Goal: Task Accomplishment & Management: Use online tool/utility

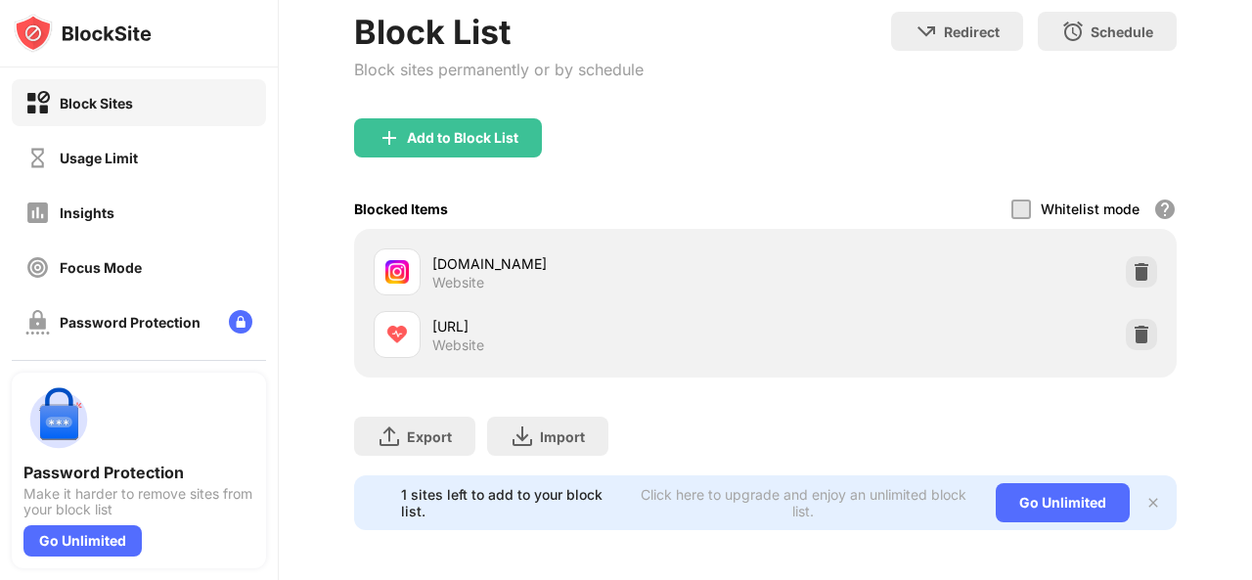
scroll to position [190, 0]
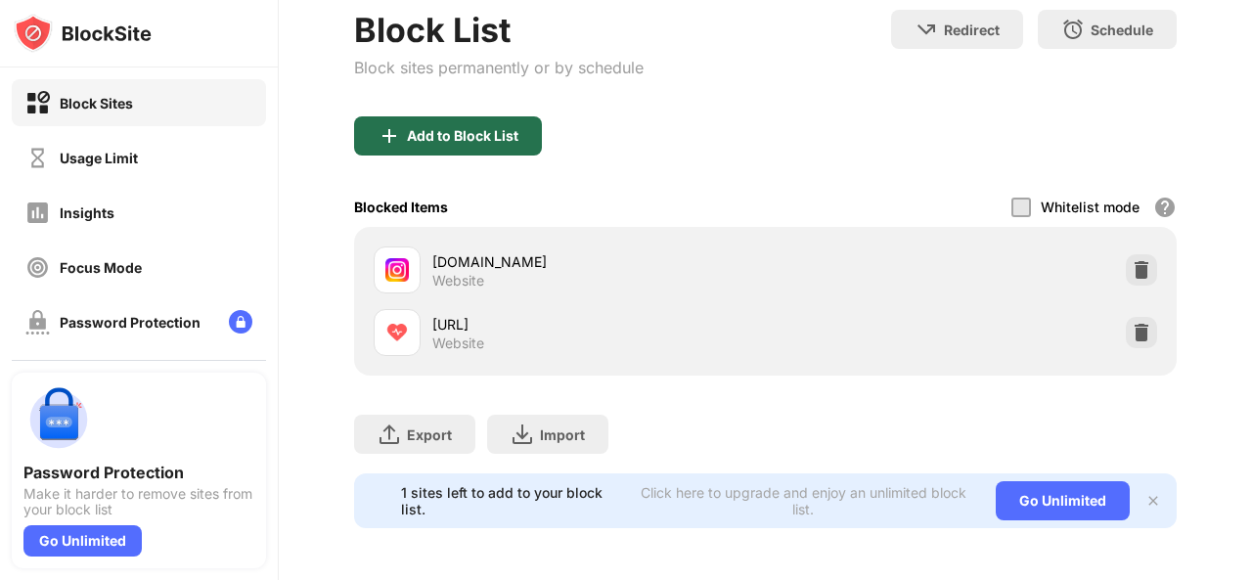
click at [463, 118] on div "Add to Block List" at bounding box center [448, 135] width 188 height 39
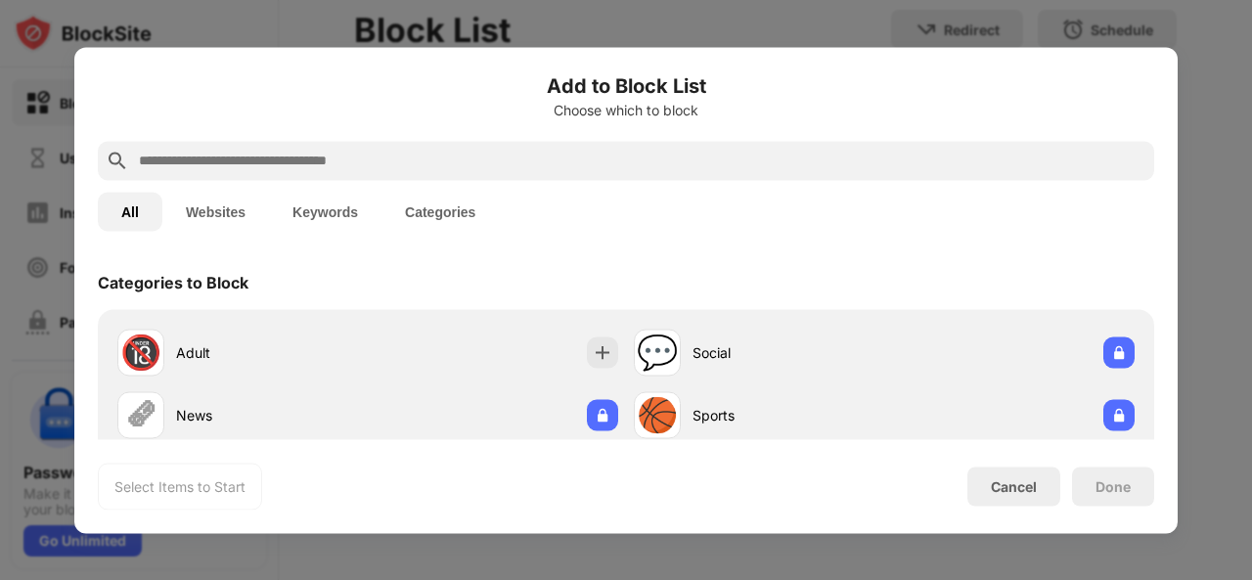
click at [430, 166] on input "text" at bounding box center [641, 160] width 1009 height 23
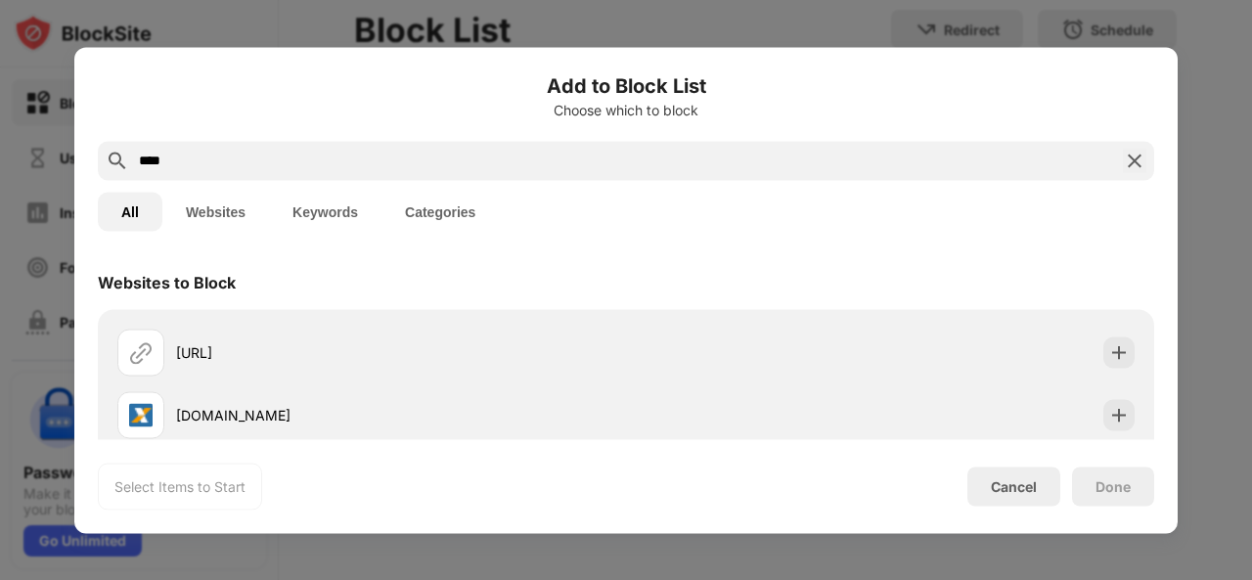
type input "****"
click at [1130, 349] on div "[URL] [DOMAIN_NAME] [DOMAIN_NAME] [DOMAIN_NAME] [DOMAIN_NAME] [DOMAIN_NAME]" at bounding box center [626, 508] width 1056 height 399
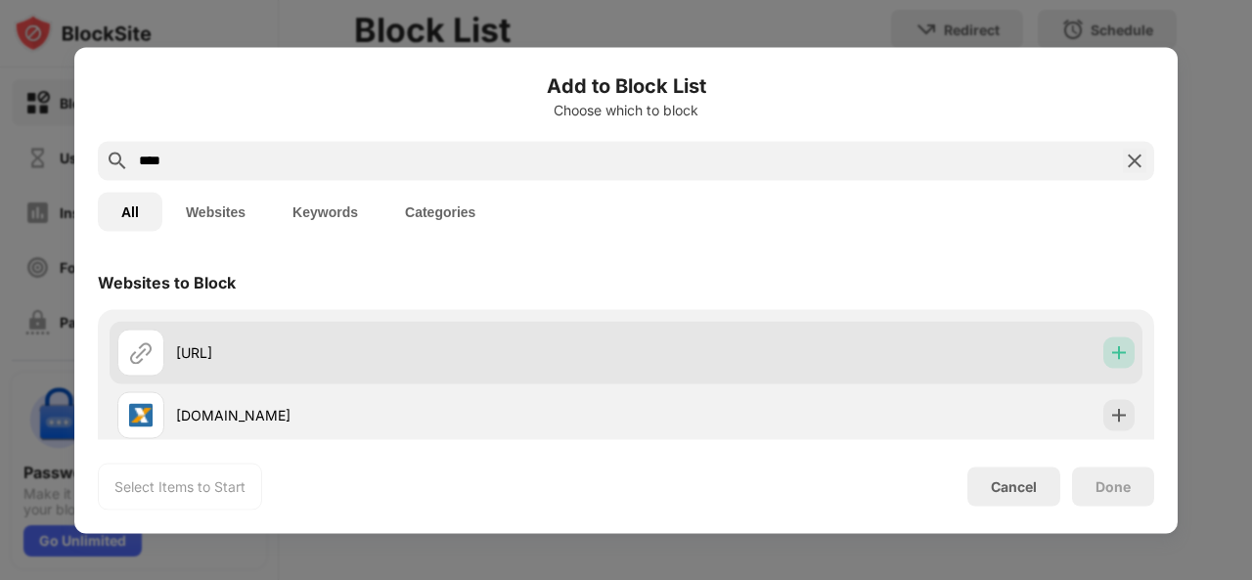
click at [1109, 352] on img at bounding box center [1119, 352] width 20 height 20
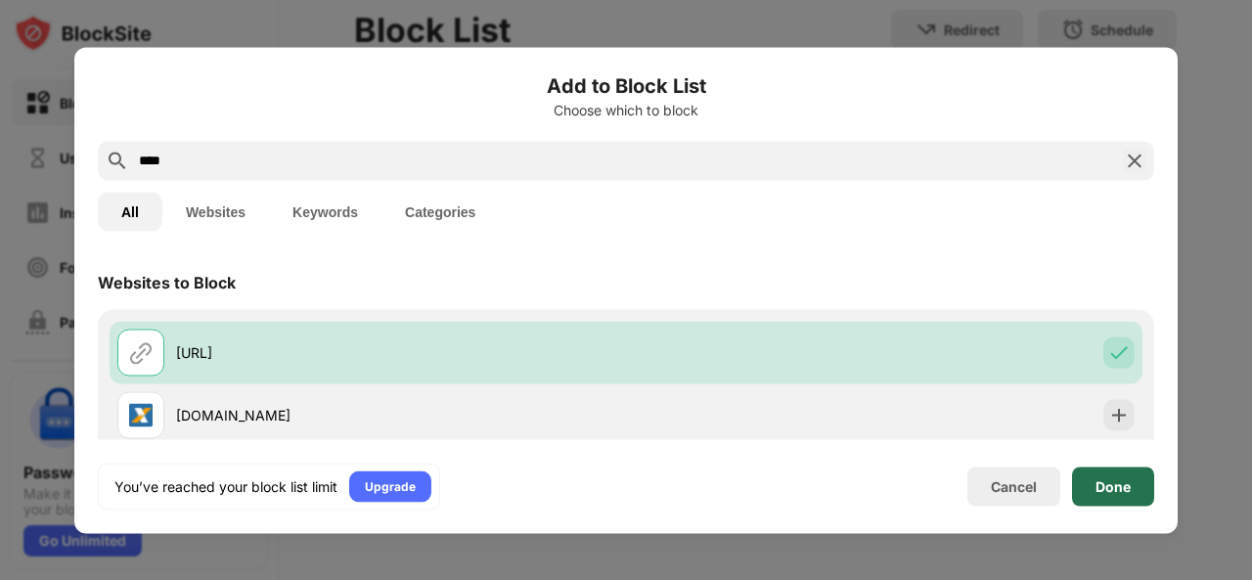
click at [1125, 490] on div "Done" at bounding box center [1112, 486] width 35 height 16
